Goal: Task Accomplishment & Management: Manage account settings

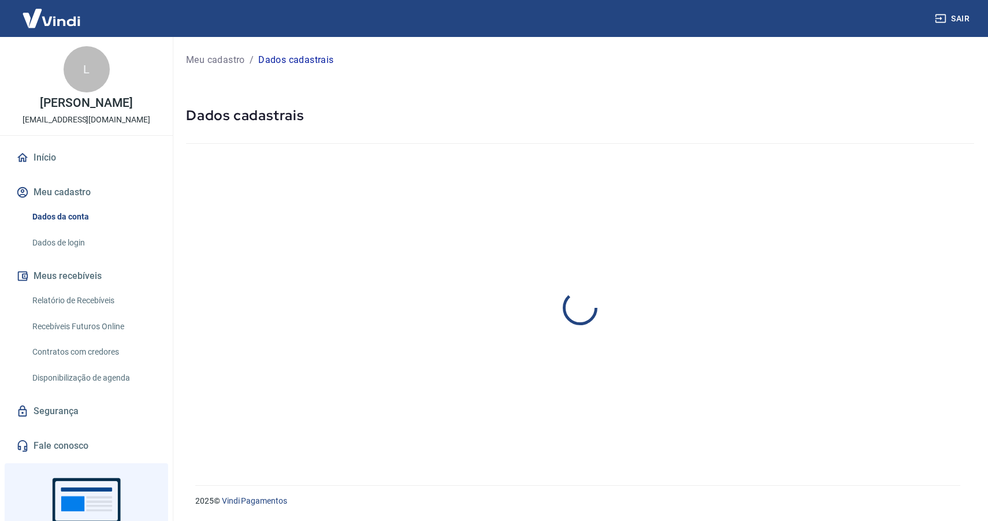
select select "MG"
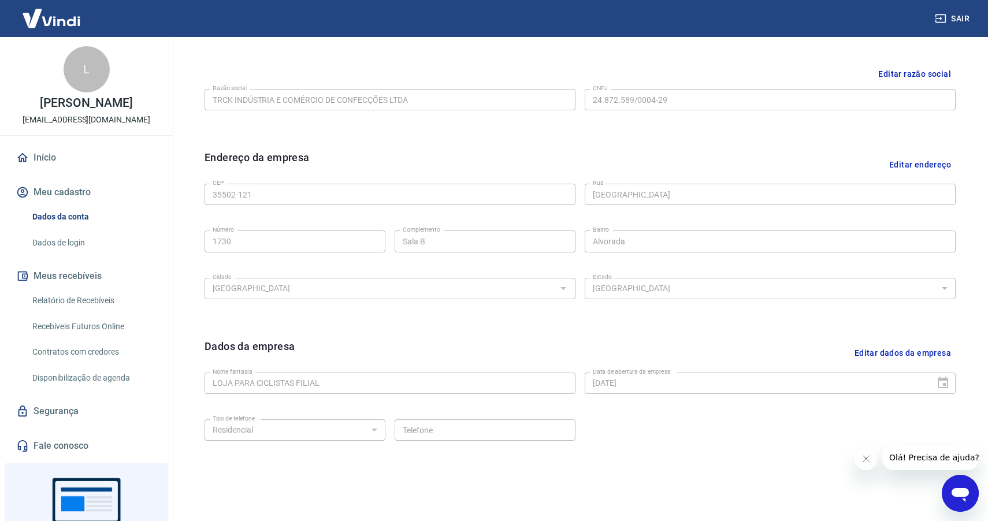
scroll to position [306, 0]
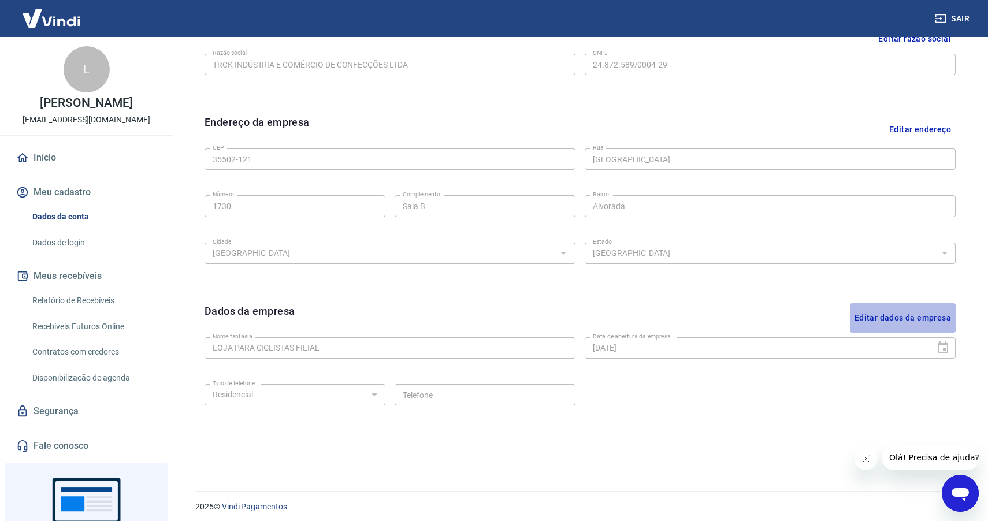
click at [904, 314] on button "Editar dados da empresa" at bounding box center [903, 317] width 106 height 29
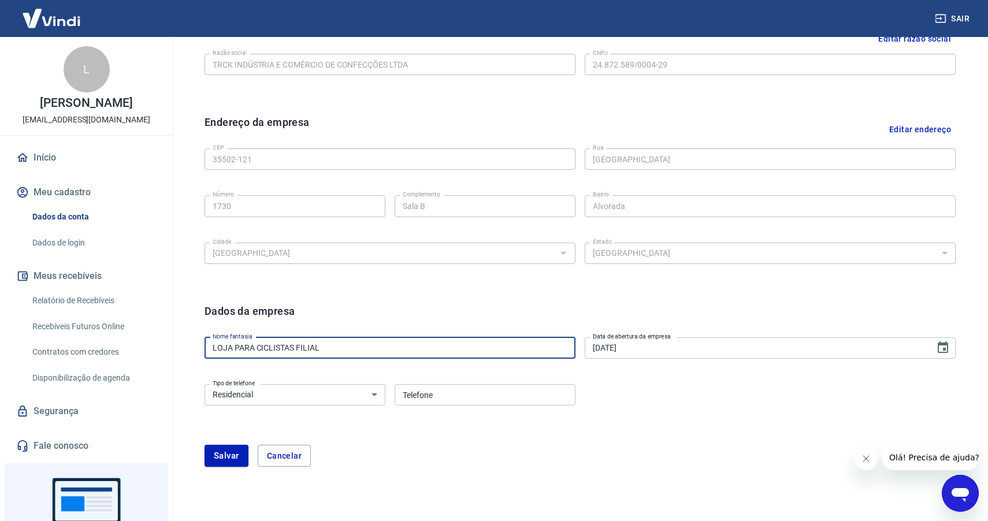
drag, startPoint x: 380, startPoint y: 350, endPoint x: 169, endPoint y: 345, distance: 211.0
type input "WAY AGRO E PESCA"
click at [258, 396] on select "Residencial Comercial" at bounding box center [295, 394] width 181 height 21
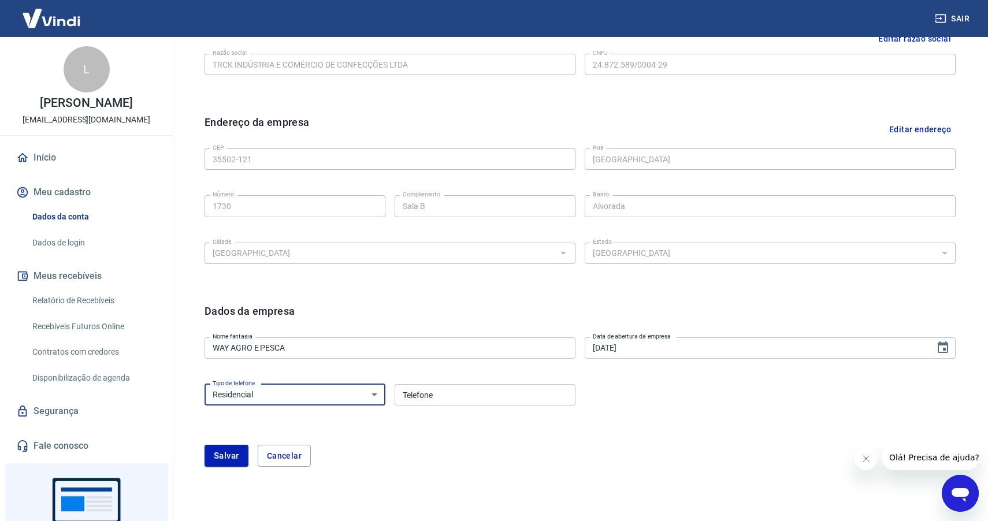
select select "business"
click at [205, 384] on select "Residencial Comercial" at bounding box center [295, 394] width 181 height 21
click at [418, 396] on input "Telefone" at bounding box center [485, 394] width 181 height 21
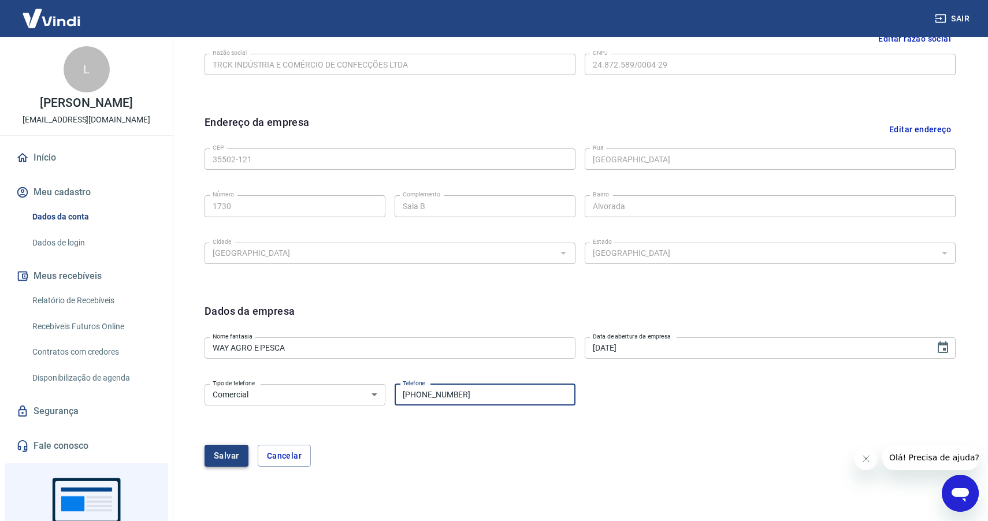
type input "(37) 99951-4880"
click at [217, 460] on button "Salvar" at bounding box center [227, 456] width 44 height 22
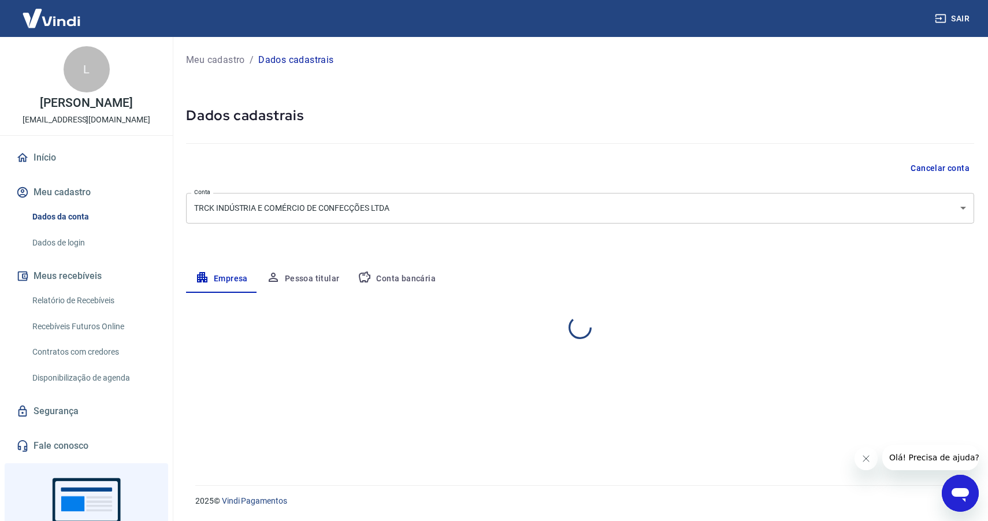
scroll to position [0, 0]
select select "MG"
select select "business"
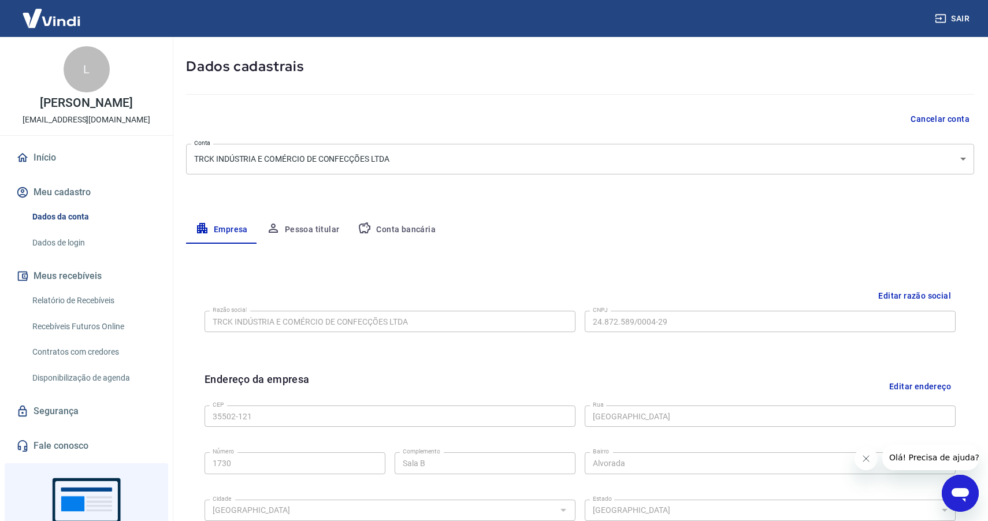
scroll to position [40, 0]
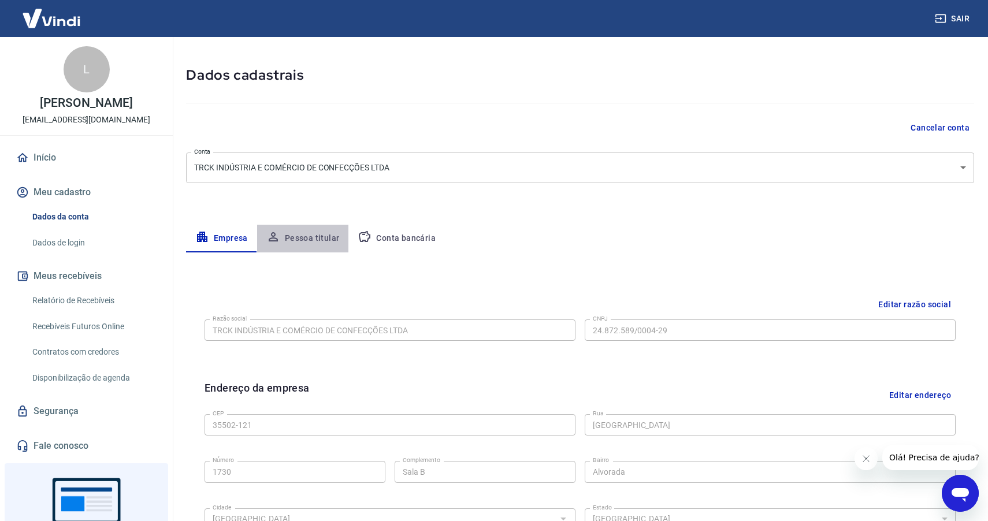
click at [305, 240] on button "Pessoa titular" at bounding box center [303, 239] width 92 height 28
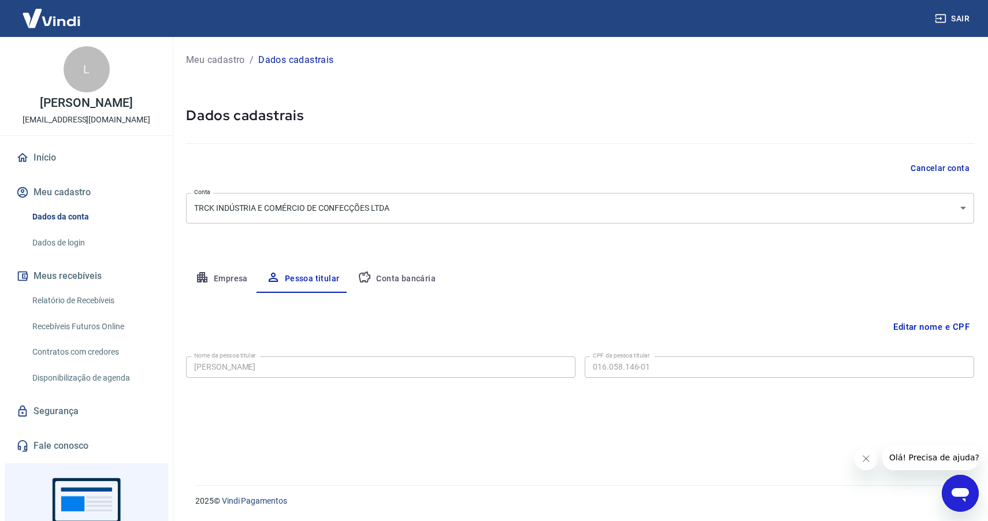
click at [398, 277] on button "Conta bancária" at bounding box center [396, 279] width 97 height 28
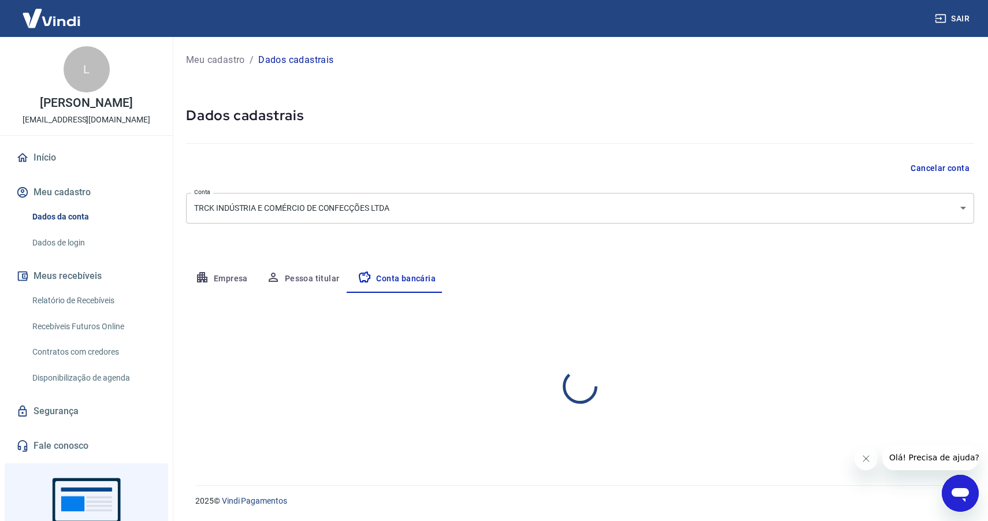
select select "1"
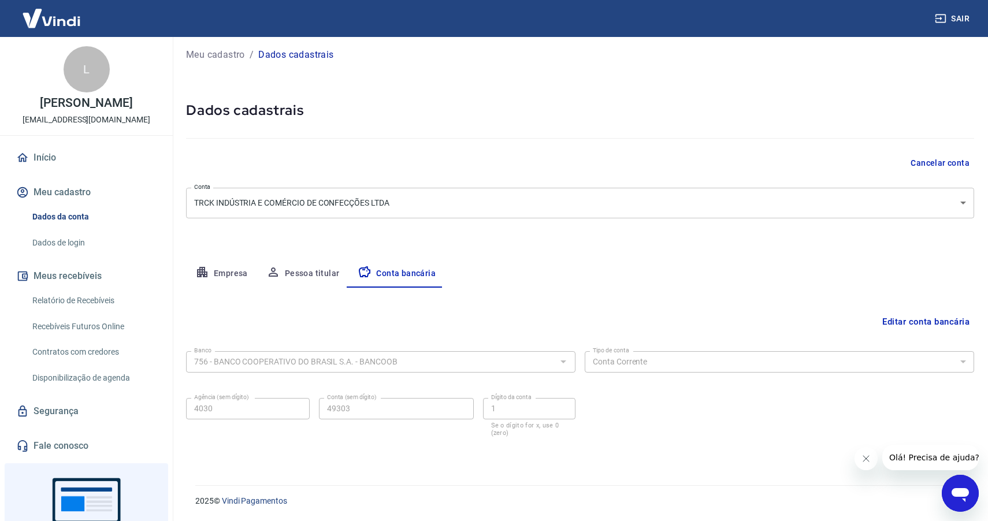
click at [81, 204] on button "Meu cadastro" at bounding box center [86, 192] width 145 height 25
click at [75, 253] on link "Dados de login" at bounding box center [93, 243] width 131 height 24
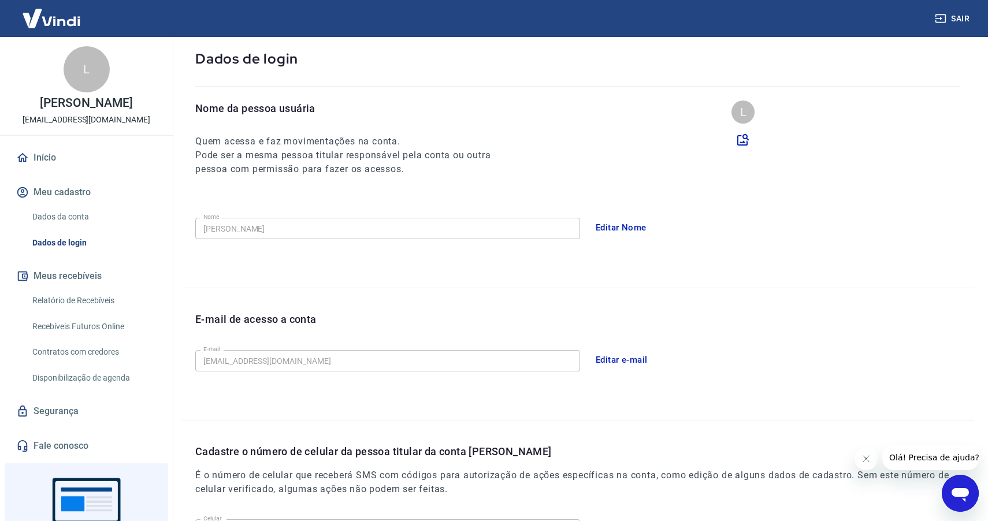
scroll to position [60, 0]
click at [626, 355] on button "Editar e-mail" at bounding box center [621, 361] width 65 height 24
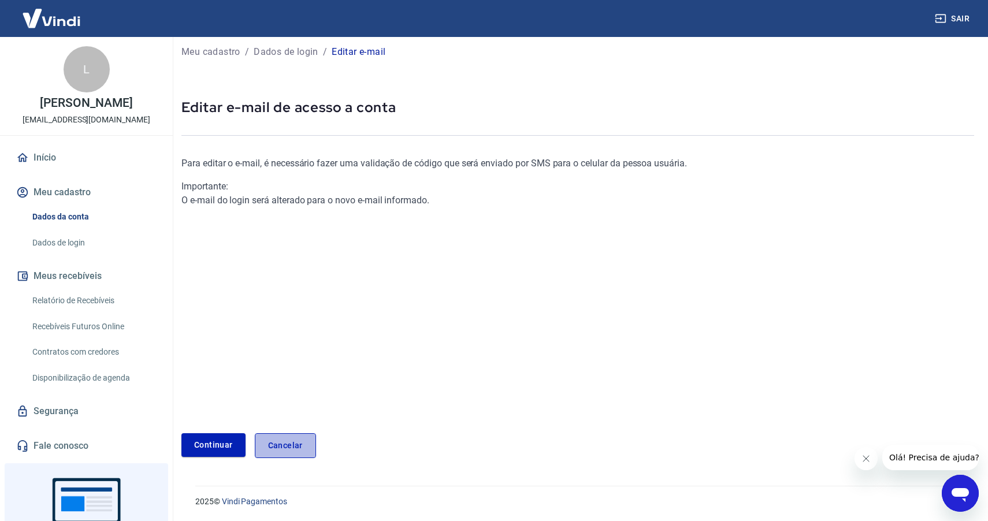
click at [302, 444] on link "Cancelar" at bounding box center [285, 445] width 61 height 25
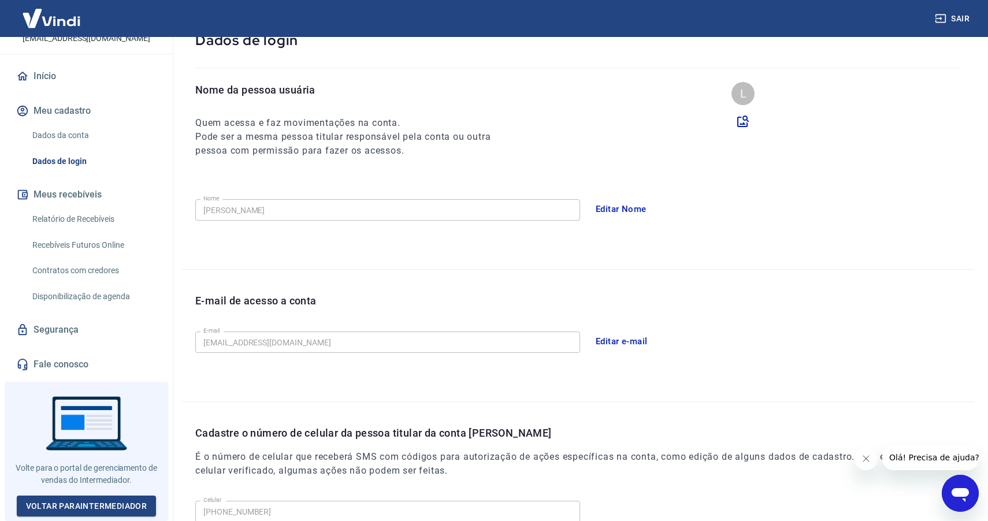
scroll to position [218, 0]
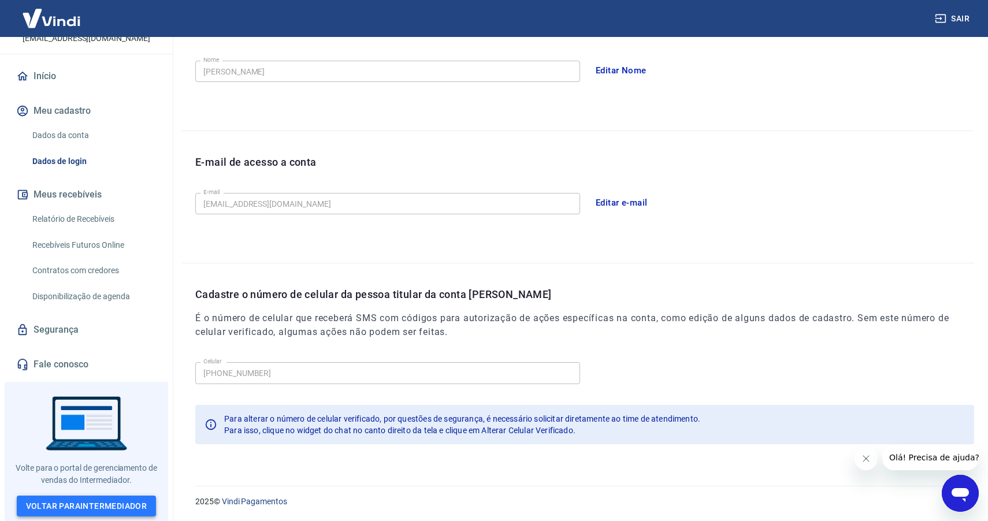
click at [99, 498] on link "Voltar para Intermediador" at bounding box center [87, 506] width 140 height 21
